Goal: Task Accomplishment & Management: Manage account settings

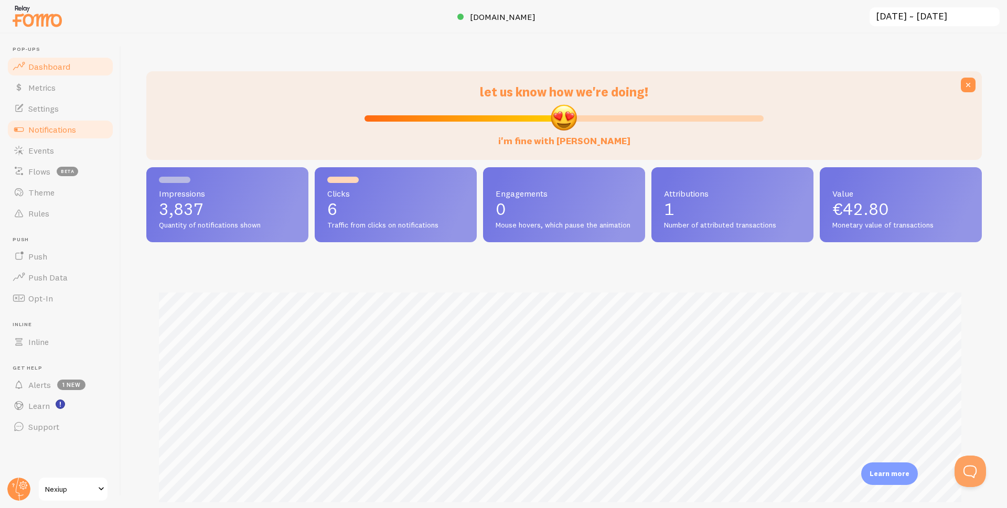
click at [67, 136] on link "Notifications" at bounding box center [60, 129] width 108 height 21
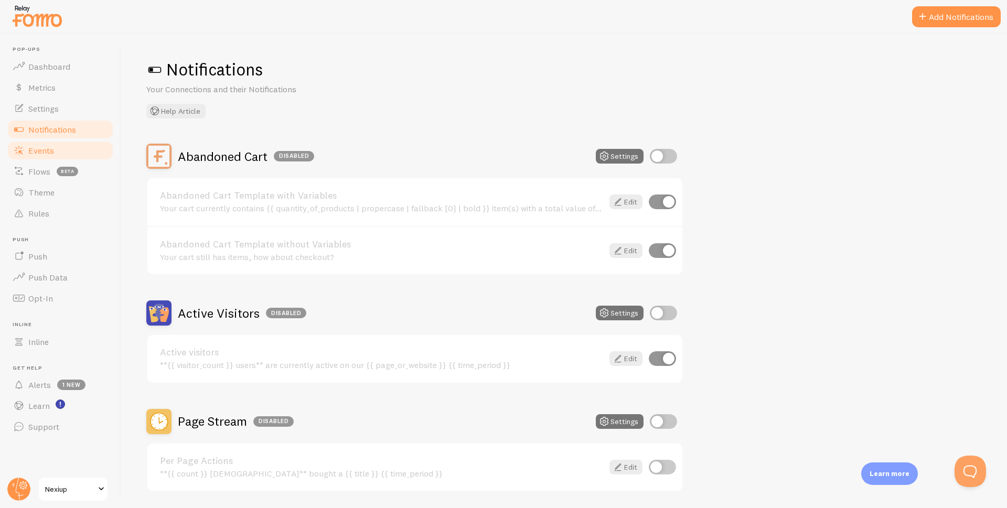
click at [60, 154] on link "Events" at bounding box center [60, 150] width 108 height 21
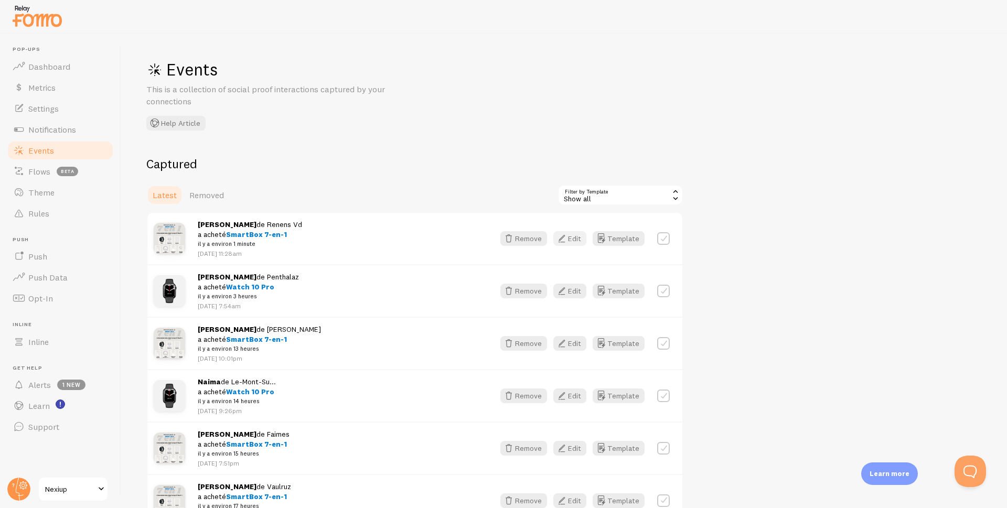
click at [570, 239] on button "Edit" at bounding box center [569, 238] width 33 height 15
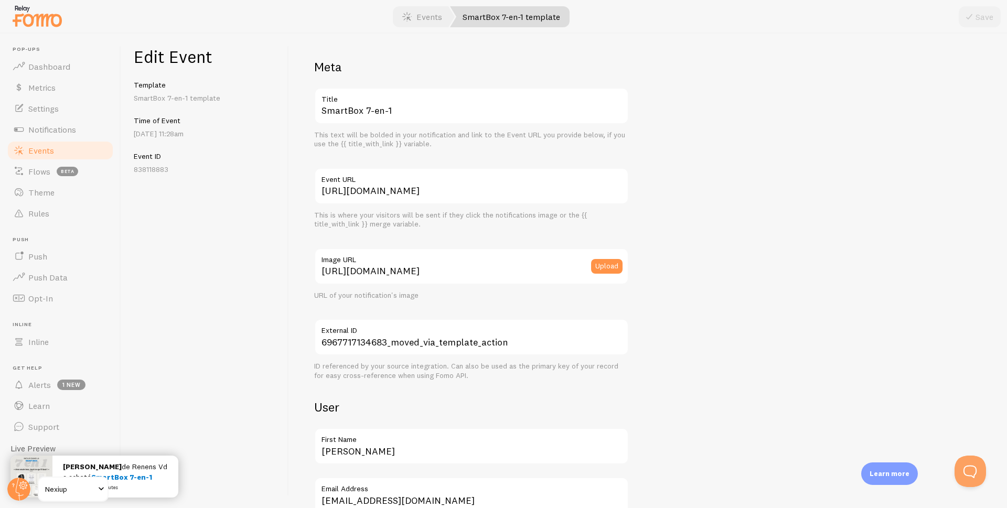
scroll to position [157, 0]
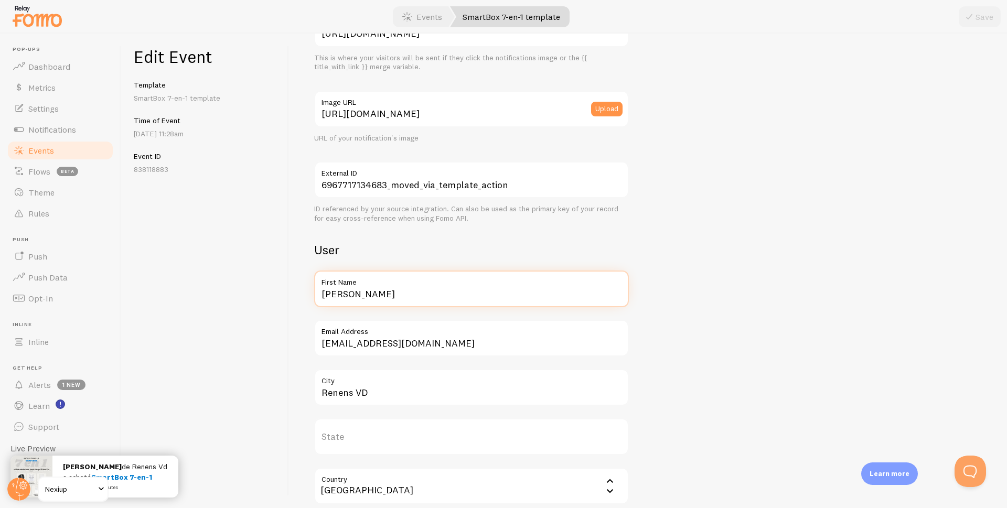
drag, startPoint x: 393, startPoint y: 294, endPoint x: 318, endPoint y: 297, distance: 74.5
click at [318, 297] on input "[PERSON_NAME]" at bounding box center [471, 289] width 315 height 37
type input "[PERSON_NAME]"
click at [988, 21] on button "Save" at bounding box center [979, 16] width 42 height 21
click at [35, 154] on span "Events" at bounding box center [41, 150] width 26 height 10
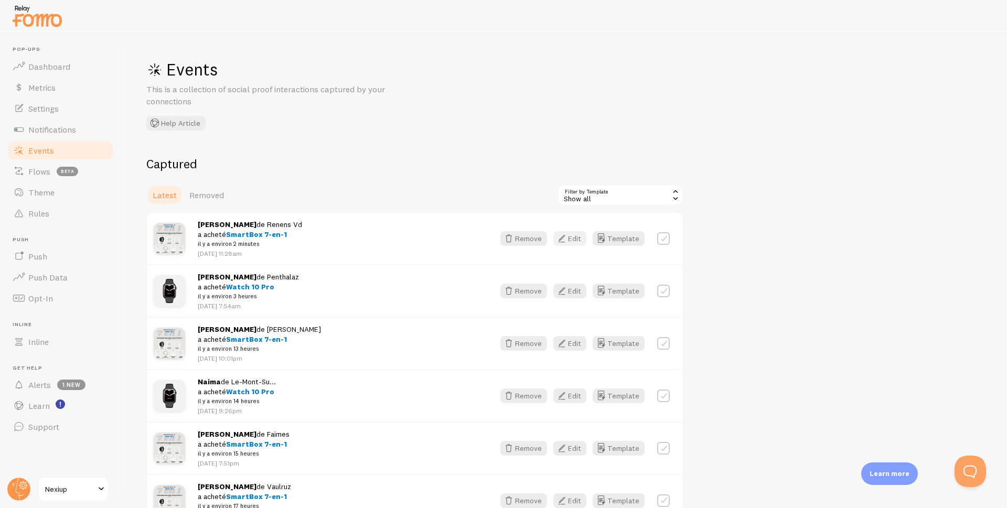
click at [573, 241] on button "Edit" at bounding box center [569, 238] width 33 height 15
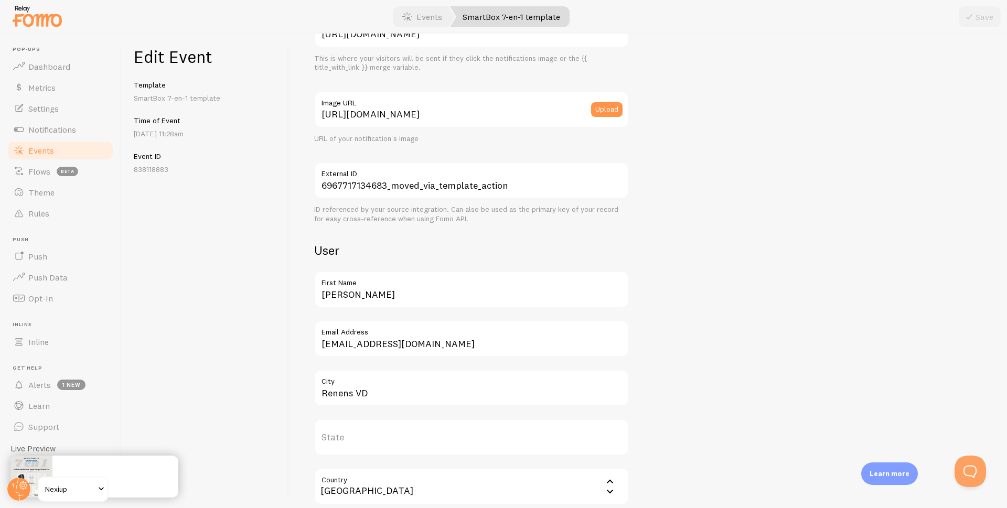
scroll to position [157, 0]
drag, startPoint x: 394, startPoint y: 393, endPoint x: 315, endPoint y: 401, distance: 79.6
click at [315, 401] on input "Renens VD" at bounding box center [471, 387] width 315 height 37
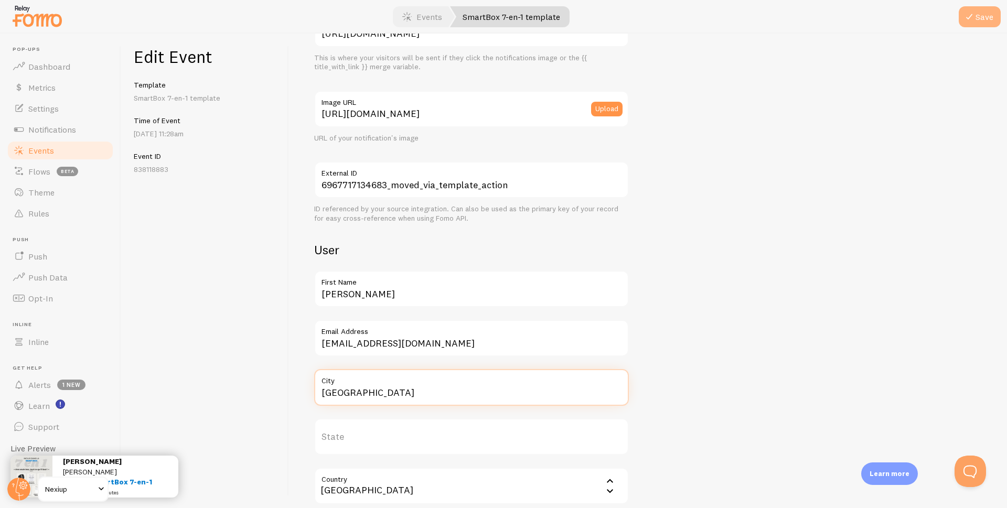
type input "[GEOGRAPHIC_DATA]"
click at [970, 25] on button "Save" at bounding box center [979, 16] width 42 height 21
